Goal: Task Accomplishment & Management: Manage account settings

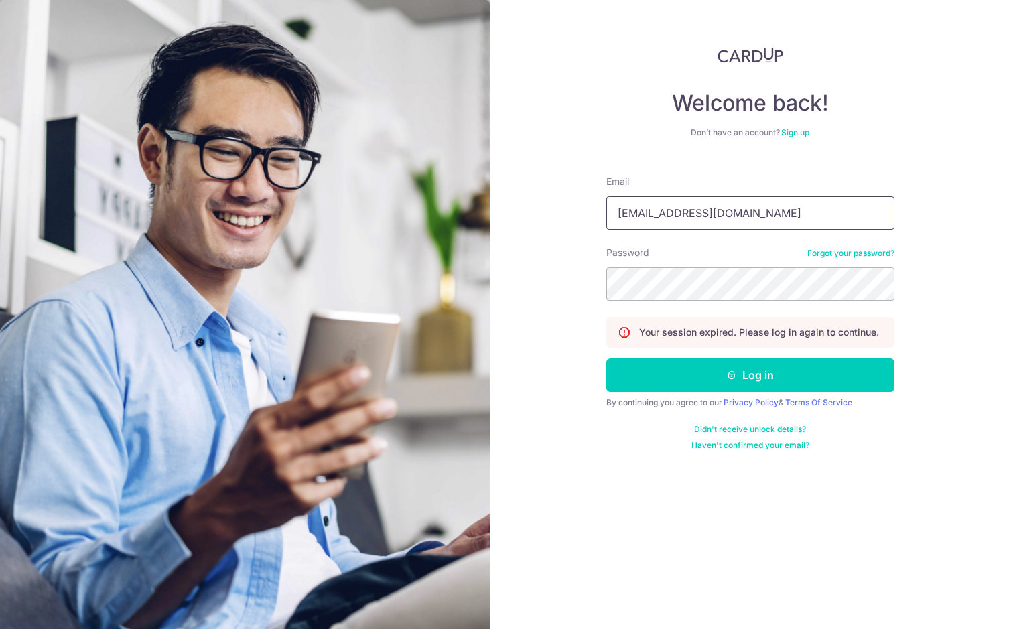
click at [751, 216] on input "accounts@mydpssg.com" at bounding box center [750, 213] width 288 height 34
type input "[EMAIL_ADDRESS][DOMAIN_NAME]"
click at [748, 376] on button "Log in" at bounding box center [750, 376] width 288 height 34
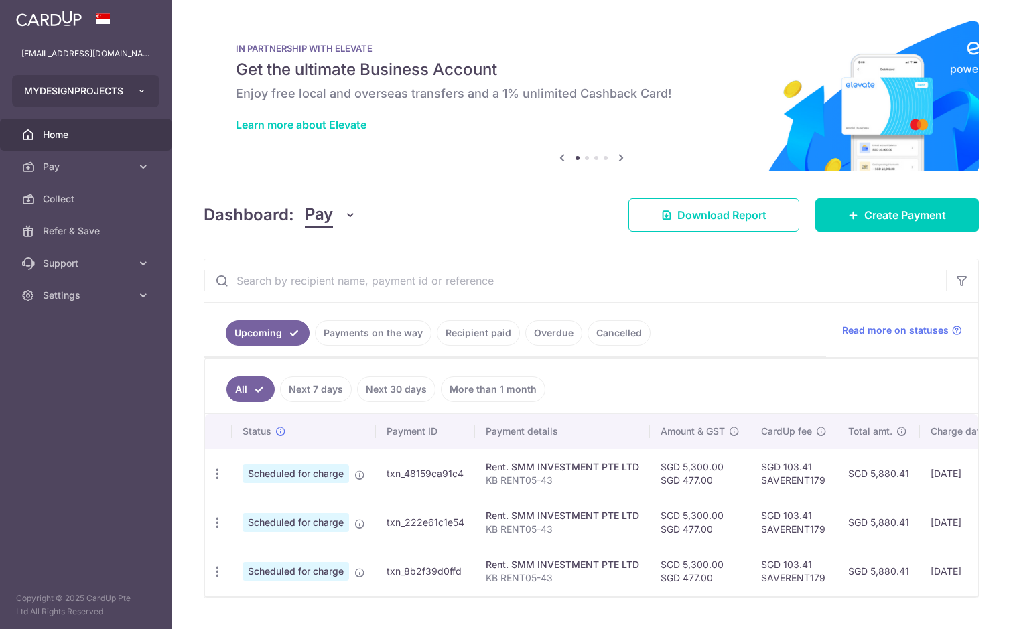
click at [135, 93] on button "MYDESIGNPROJECTS" at bounding box center [85, 91] width 147 height 32
